Goal: Find contact information: Find contact information

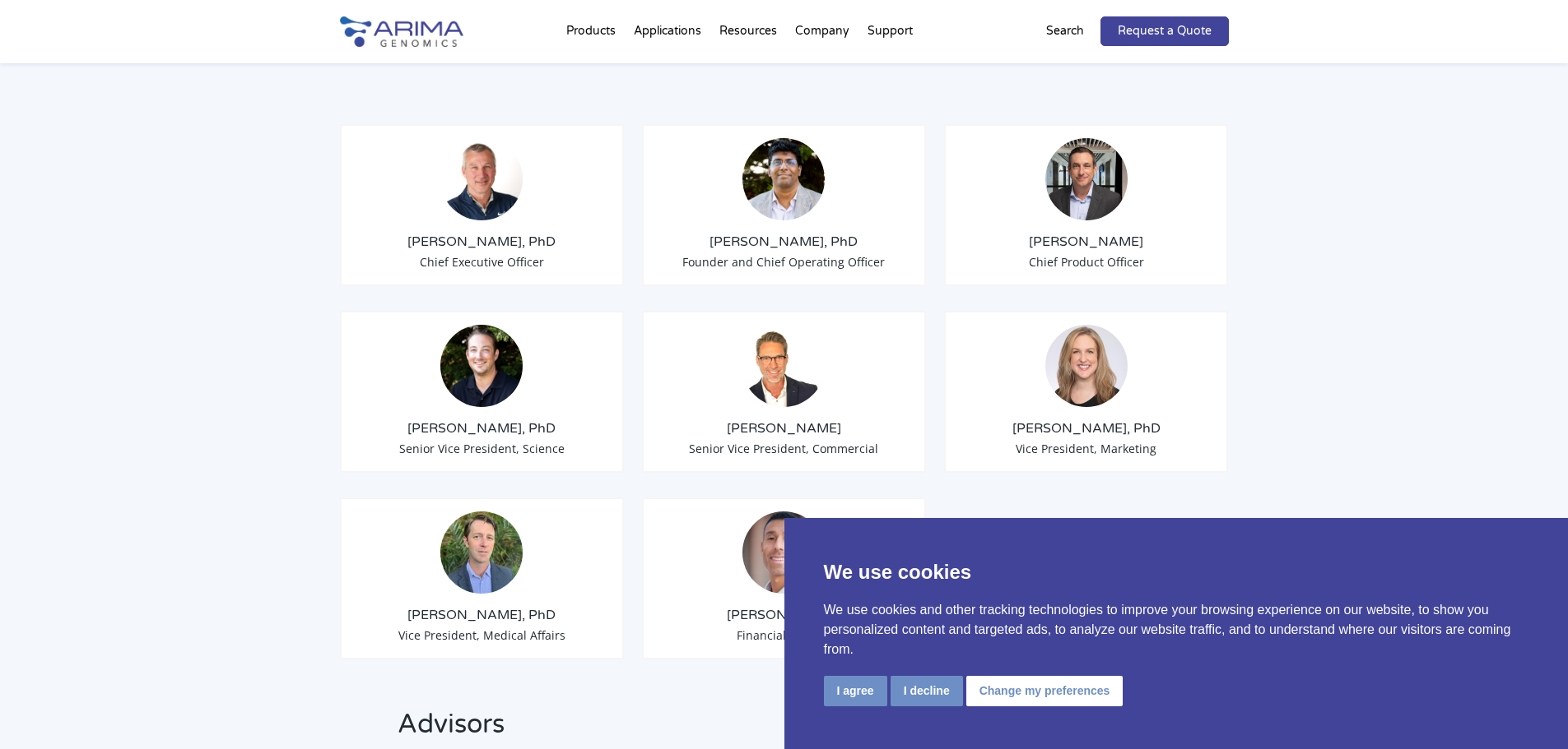
scroll to position [1294, 0]
click at [1076, 387] on div "[PERSON_NAME], PhD Vice President, Marketing" at bounding box center [1086, 391] width 285 height 162
click at [1091, 324] on img at bounding box center [1087, 365] width 83 height 83
click at [1088, 440] on span "Vice President, Marketing" at bounding box center [1086, 448] width 141 height 16
click at [1093, 440] on span "Vice President, Marketing" at bounding box center [1086, 448] width 141 height 16
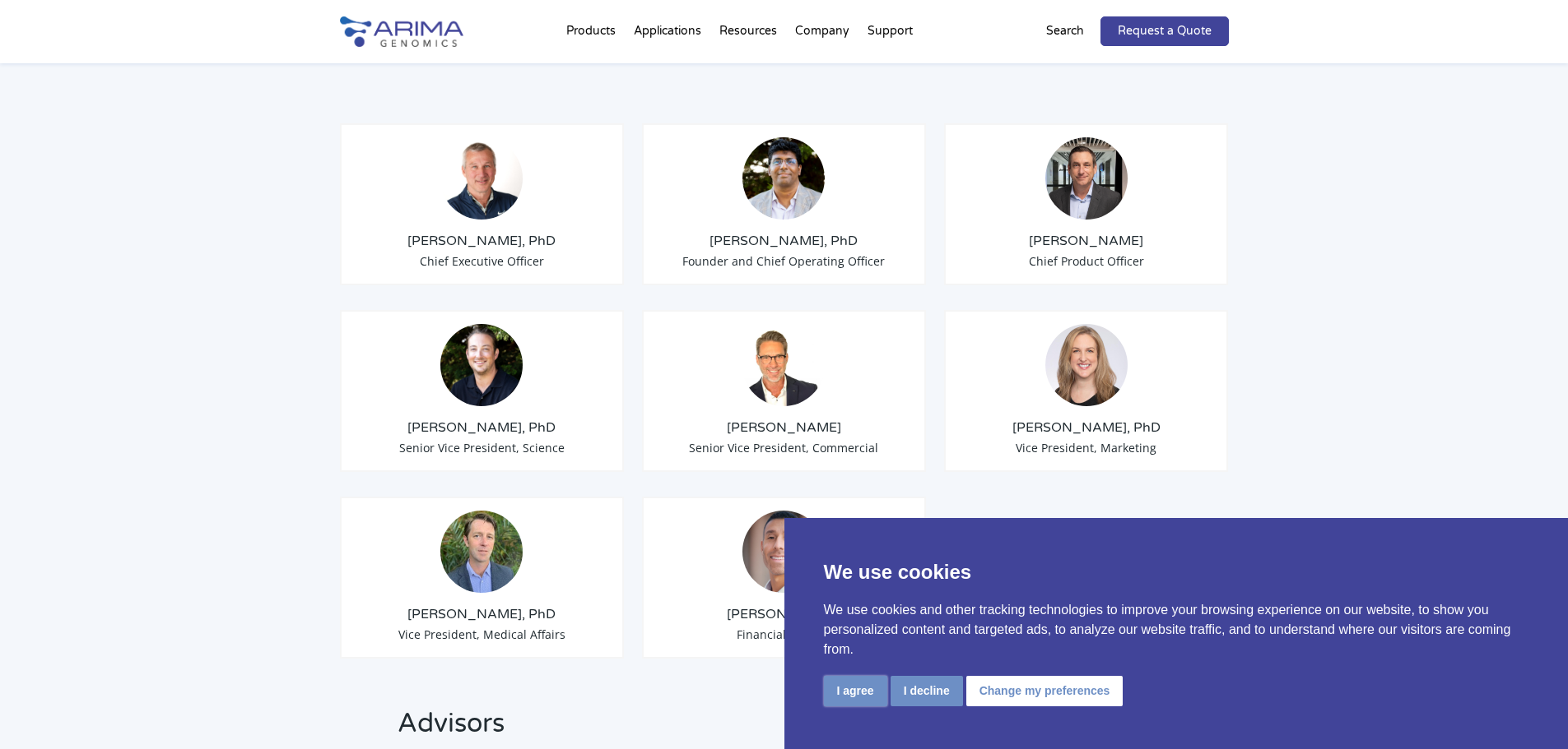
drag, startPoint x: 839, startPoint y: 691, endPoint x: 889, endPoint y: 660, distance: 58.8
click at [842, 691] on button "I agree" at bounding box center [855, 691] width 63 height 30
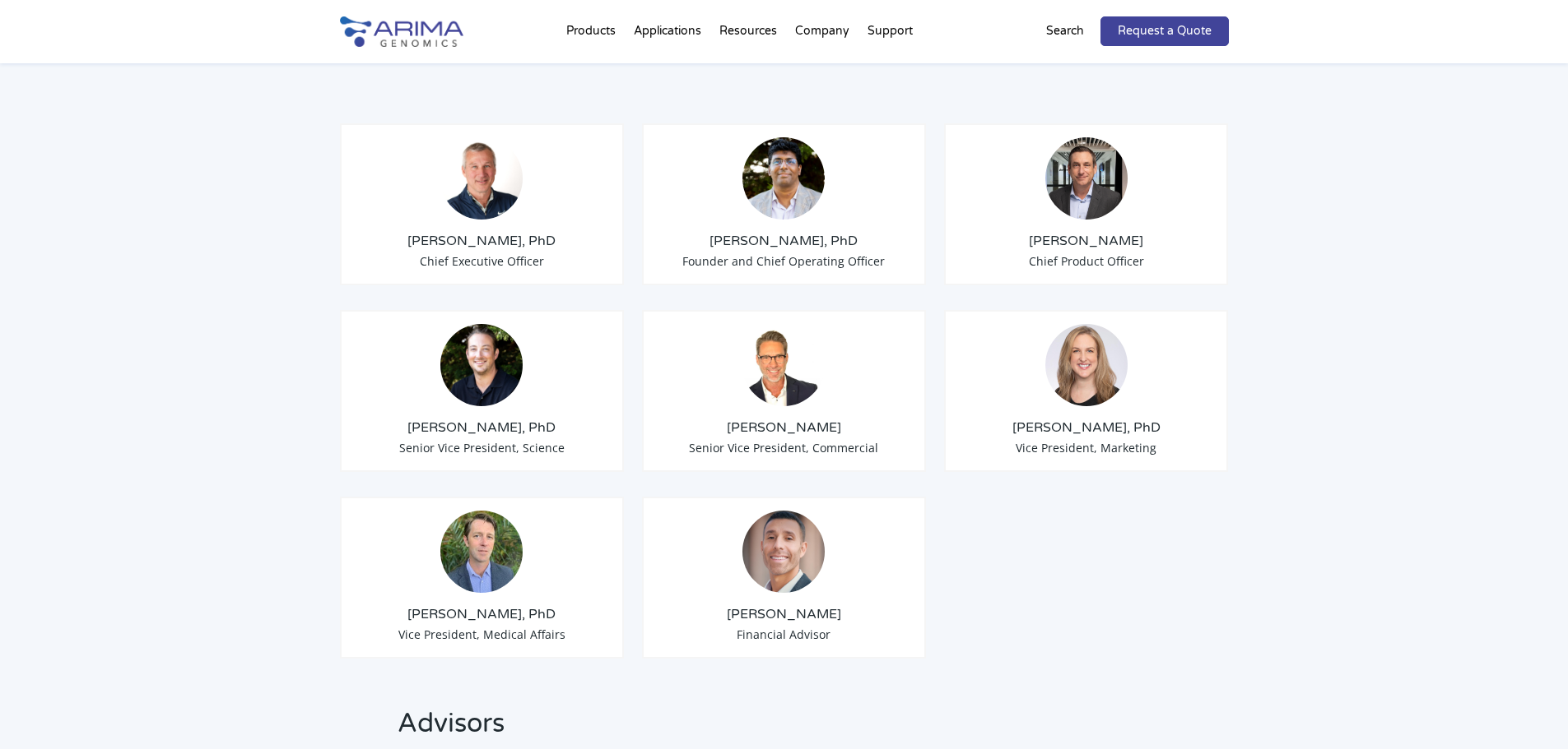
click at [1130, 315] on div "[PERSON_NAME], PhD Vice President, Marketing" at bounding box center [1086, 391] width 285 height 162
click at [1042, 419] on h3 "[PERSON_NAME], PhD" at bounding box center [1087, 428] width 257 height 18
click at [1045, 419] on h3 "[PERSON_NAME], PhD" at bounding box center [1087, 428] width 257 height 18
drag, startPoint x: 1046, startPoint y: 403, endPoint x: 1061, endPoint y: 413, distance: 18.0
click at [1055, 419] on h3 "[PERSON_NAME], PhD" at bounding box center [1087, 428] width 257 height 18
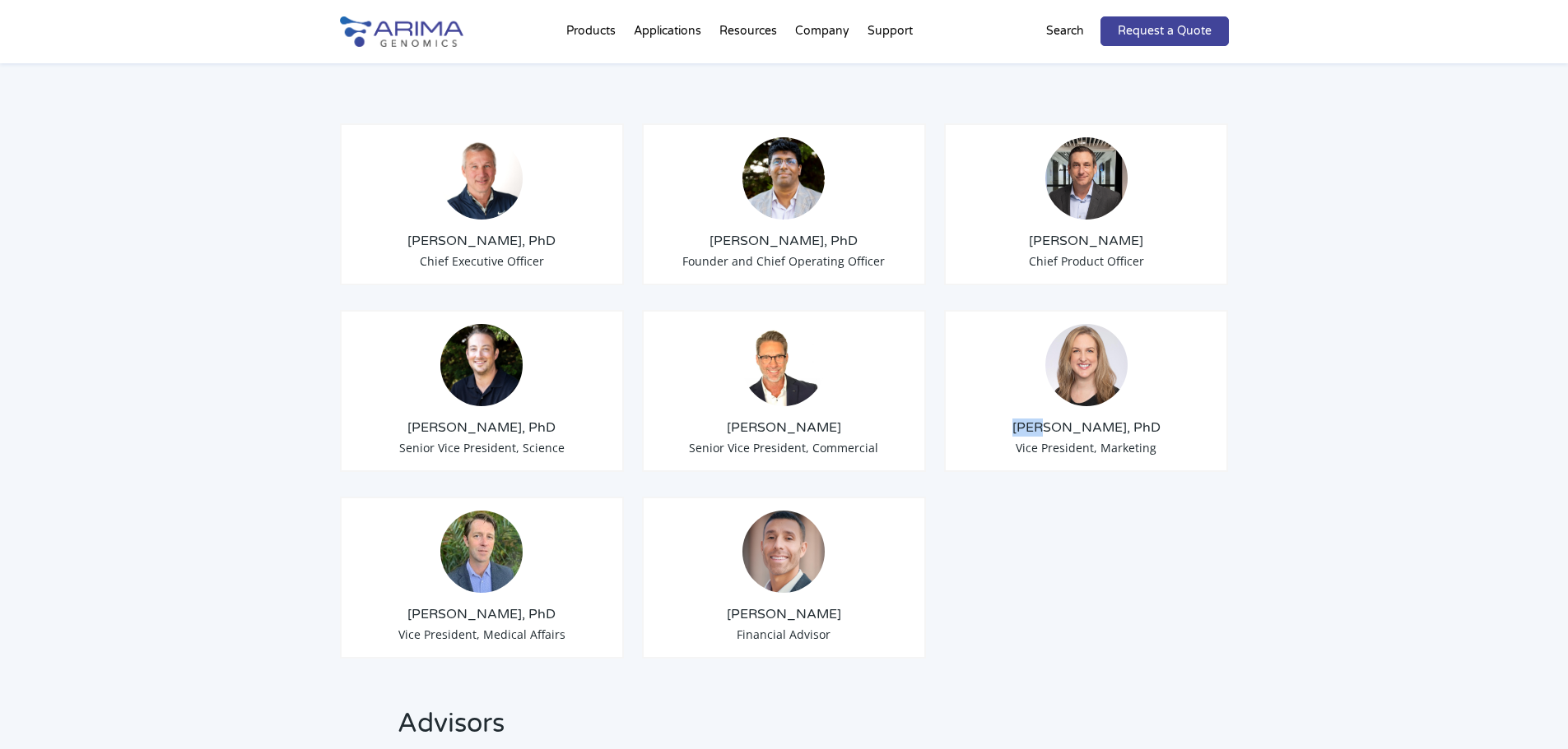
click at [1061, 419] on h3 "[PERSON_NAME], PhD" at bounding box center [1087, 428] width 257 height 18
click at [1050, 419] on h3 "[PERSON_NAME], PhD" at bounding box center [1087, 428] width 257 height 18
copy h3 "[PERSON_NAME]"
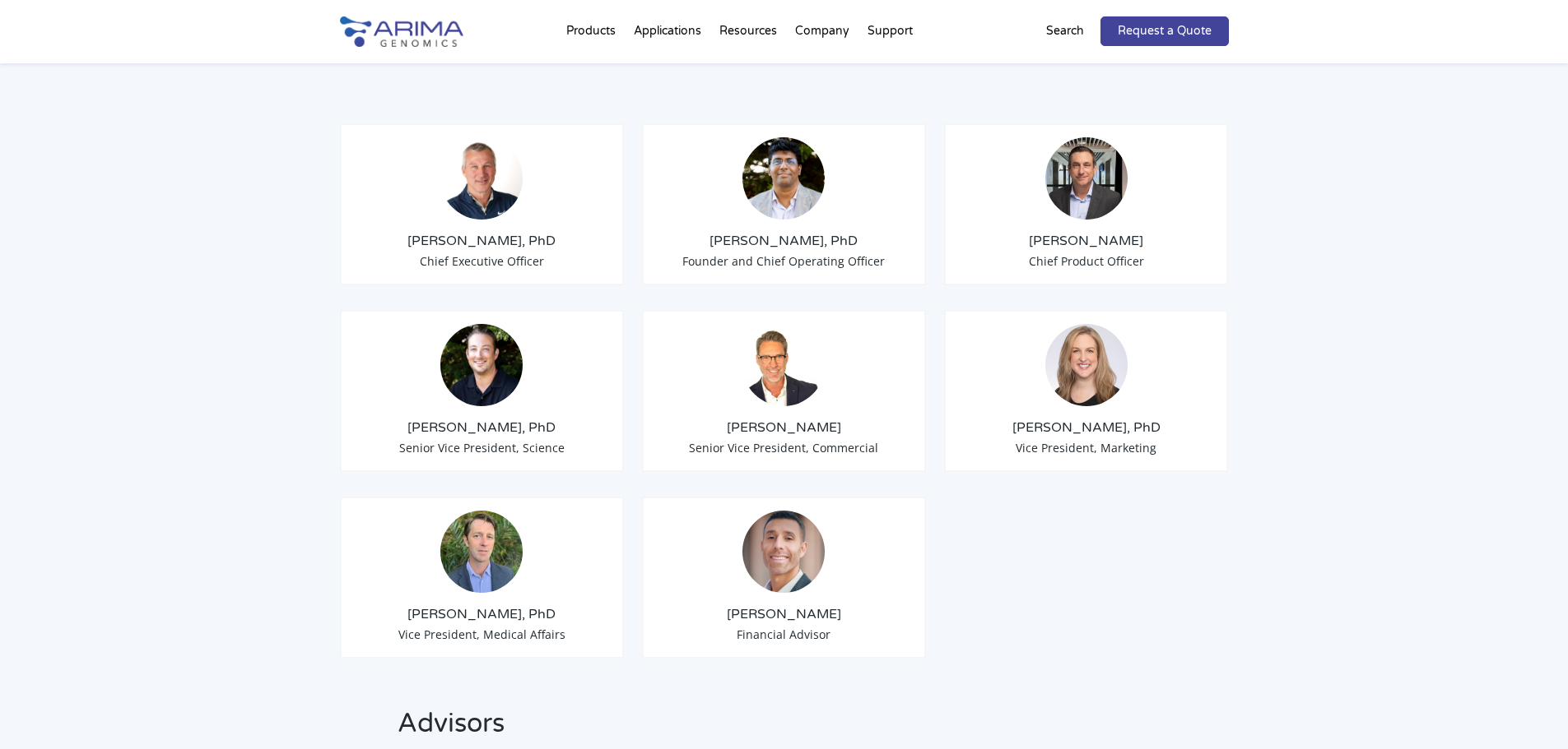
click at [1082, 419] on h3 "[PERSON_NAME], PhD" at bounding box center [1087, 428] width 257 height 18
copy h3 "[PERSON_NAME]"
